Goal: Book appointment/travel/reservation

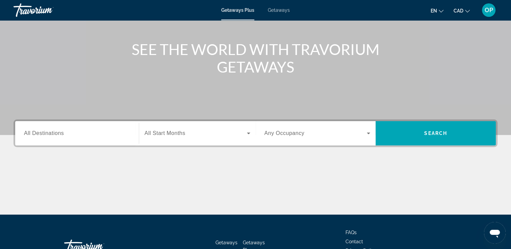
click at [90, 134] on input "Destination All Destinations" at bounding box center [77, 134] width 106 height 8
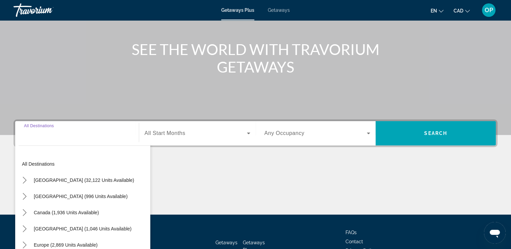
scroll to position [116, 0]
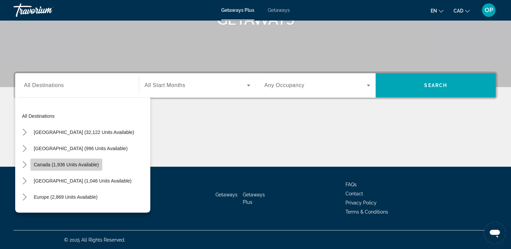
click at [68, 162] on span "Canada (1,936 units available)" at bounding box center [66, 164] width 65 height 5
type input "**********"
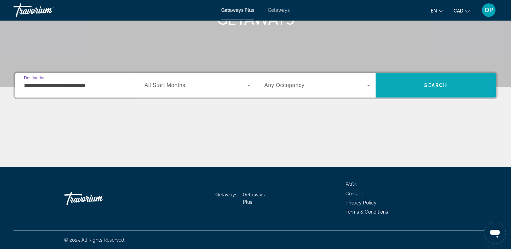
click at [432, 84] on span "Search" at bounding box center [435, 85] width 23 height 5
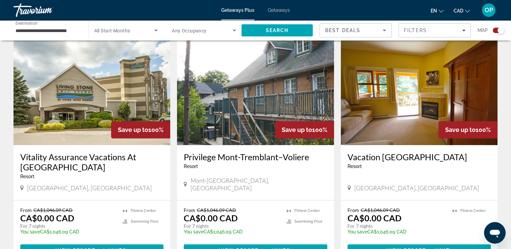
scroll to position [304, 0]
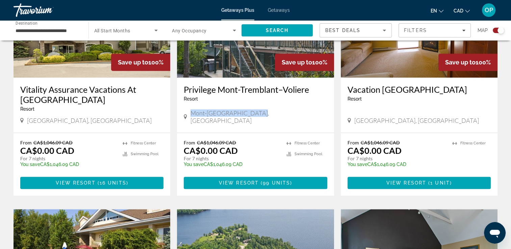
drag, startPoint x: 193, startPoint y: 121, endPoint x: 261, endPoint y: 120, distance: 67.9
click at [261, 120] on div "Mont-[GEOGRAPHIC_DATA], [GEOGRAPHIC_DATA]" at bounding box center [255, 116] width 143 height 15
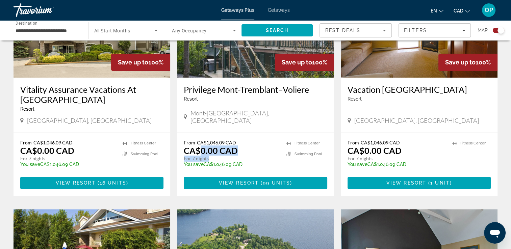
drag, startPoint x: 200, startPoint y: 148, endPoint x: 241, endPoint y: 156, distance: 41.6
click at [241, 156] on div "From CA$1,046.09 CAD CA$0.00 CAD For 7 nights You save CA$1,046.09 CAD temp" at bounding box center [232, 156] width 96 height 32
drag, startPoint x: 359, startPoint y: 150, endPoint x: 410, endPoint y: 159, distance: 51.0
click at [410, 159] on div "From CA$1,046.09 CAD CA$0.00 CAD For 7 nights You save CA$1,046.09 CAD temp" at bounding box center [397, 156] width 98 height 32
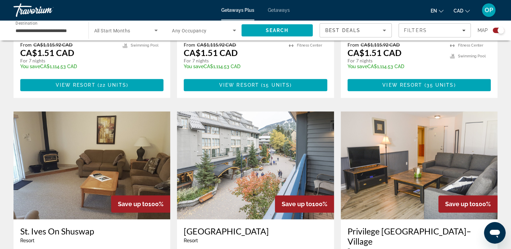
scroll to position [743, 0]
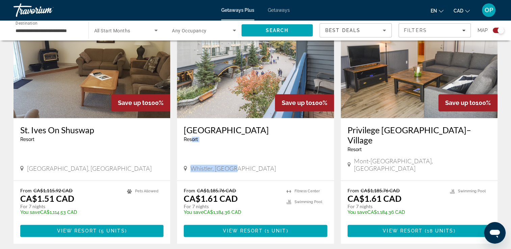
drag, startPoint x: 192, startPoint y: 146, endPoint x: 234, endPoint y: 148, distance: 42.3
click at [234, 148] on div "[GEOGRAPHIC_DATA] - This is an adults only resort [GEOGRAPHIC_DATA], [GEOGRAPHI…" at bounding box center [255, 149] width 157 height 62
drag, startPoint x: 234, startPoint y: 148, endPoint x: 238, endPoint y: 189, distance: 41.7
click at [238, 189] on div "From CA$1,185.76 CAD CA$1.61 CAD For 7 nights You save CA$1,184.36 CAD temp" at bounding box center [232, 204] width 96 height 32
click at [173, 144] on app-exchanges-search-item "Save up to 100% St. Ives On [GEOGRAPHIC_DATA] - This is an adults only resort […" at bounding box center [91, 127] width 163 height 234
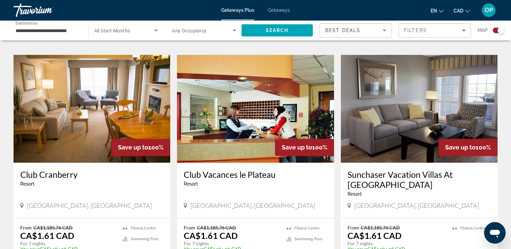
scroll to position [1013, 0]
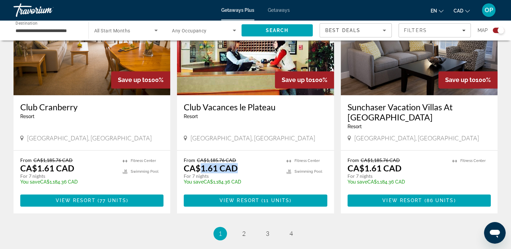
drag, startPoint x: 199, startPoint y: 143, endPoint x: 257, endPoint y: 139, distance: 58.5
click at [257, 157] on div "From CA$1,185.76 CAD CA$1.61 CAD For 7 nights You save CA$1,184.36 CAD temp" at bounding box center [232, 173] width 96 height 32
drag, startPoint x: 359, startPoint y: 139, endPoint x: 405, endPoint y: 152, distance: 47.8
click at [405, 157] on div "From CA$1,185.76 CAD CA$1.61 CAD For 7 nights You save CA$1,184.36 CAD temp" at bounding box center [397, 173] width 98 height 32
drag, startPoint x: 240, startPoint y: 138, endPoint x: 263, endPoint y: 138, distance: 23.0
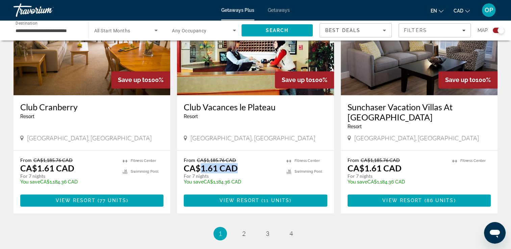
click at [263, 157] on div "From CA$1,185.76 CAD CA$1.61 CAD For 7 nights You save CA$1,184.36 CAD temp" at bounding box center [232, 173] width 96 height 32
drag, startPoint x: 259, startPoint y: 115, endPoint x: 250, endPoint y: 121, distance: 10.3
click at [259, 134] on div "[GEOGRAPHIC_DATA], [GEOGRAPHIC_DATA]" at bounding box center [255, 138] width 143 height 9
drag, startPoint x: 196, startPoint y: 139, endPoint x: 250, endPoint y: 137, distance: 53.8
click at [250, 157] on div "From CA$1,185.76 CAD CA$1.61 CAD For 7 nights You save CA$1,184.36 CAD temp" at bounding box center [232, 173] width 96 height 32
